Goal: Find specific page/section: Find specific page/section

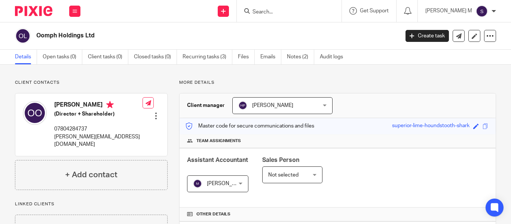
click at [307, 8] on form at bounding box center [292, 10] width 80 height 9
drag, startPoint x: 0, startPoint y: 0, endPoint x: 285, endPoint y: 8, distance: 285.3
click at [285, 8] on form at bounding box center [292, 10] width 80 height 9
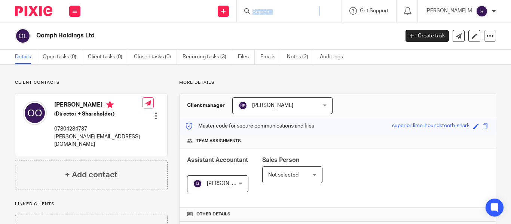
click at [285, 8] on form at bounding box center [292, 10] width 80 height 9
click at [285, 13] on input "Search" at bounding box center [285, 12] width 67 height 7
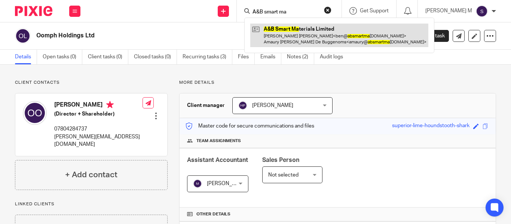
type input "A&B smart ma"
click at [324, 26] on link at bounding box center [339, 35] width 178 height 23
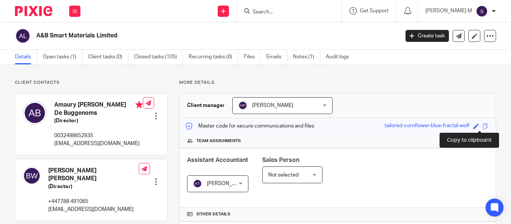
click at [483, 127] on span at bounding box center [486, 127] width 6 height 6
